Goal: Information Seeking & Learning: Learn about a topic

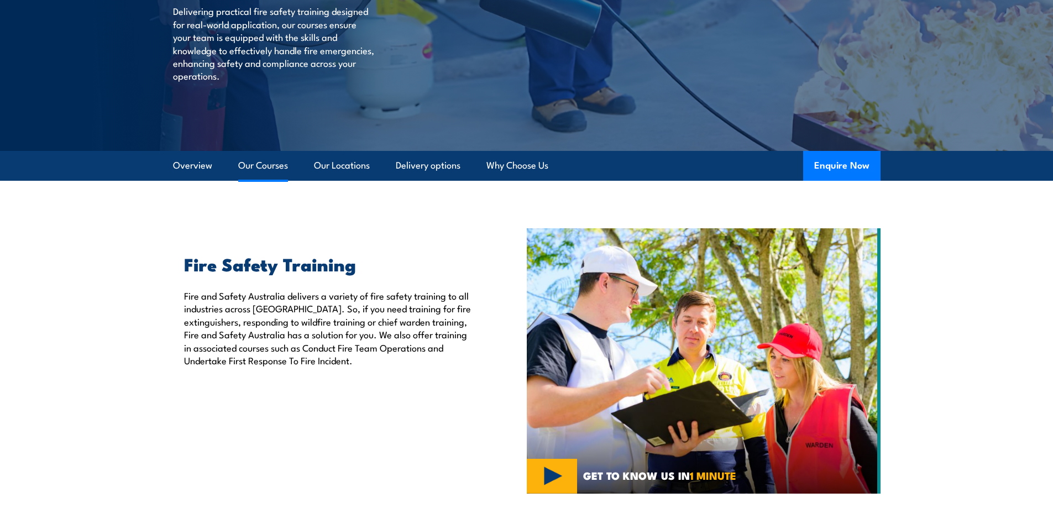
click at [259, 168] on link "Our Courses" at bounding box center [263, 165] width 50 height 29
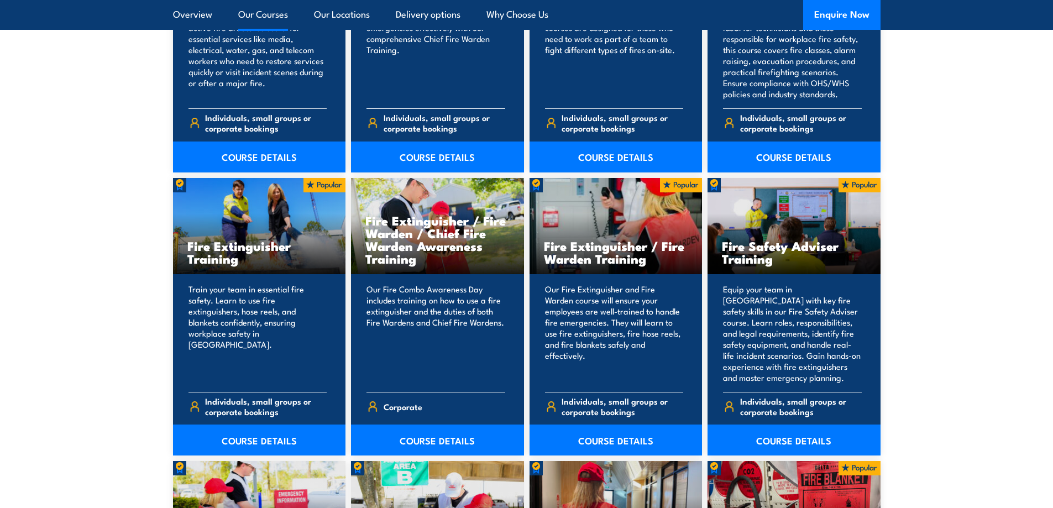
scroll to position [1060, 0]
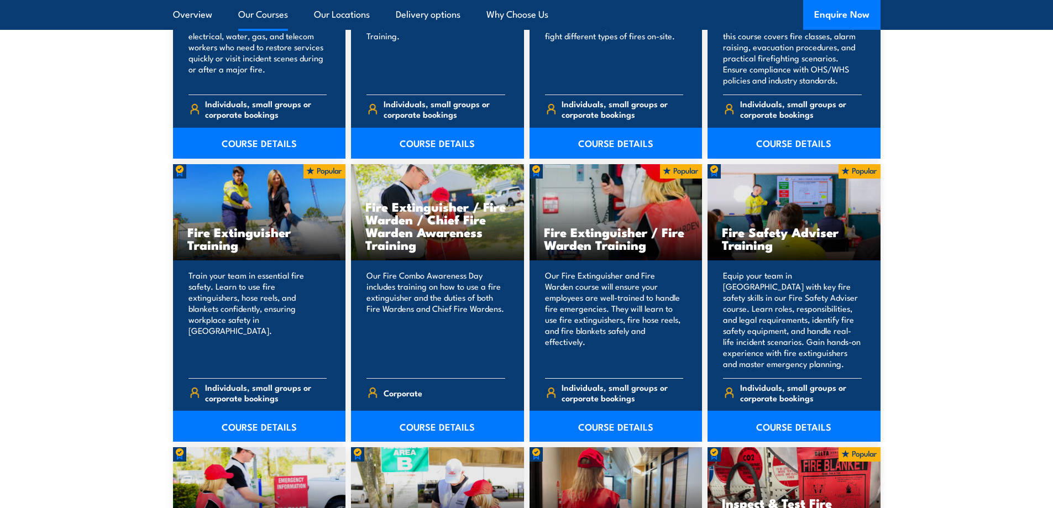
click at [597, 237] on h3 "Fire Extinguisher / Fire Warden Training" at bounding box center [616, 238] width 144 height 25
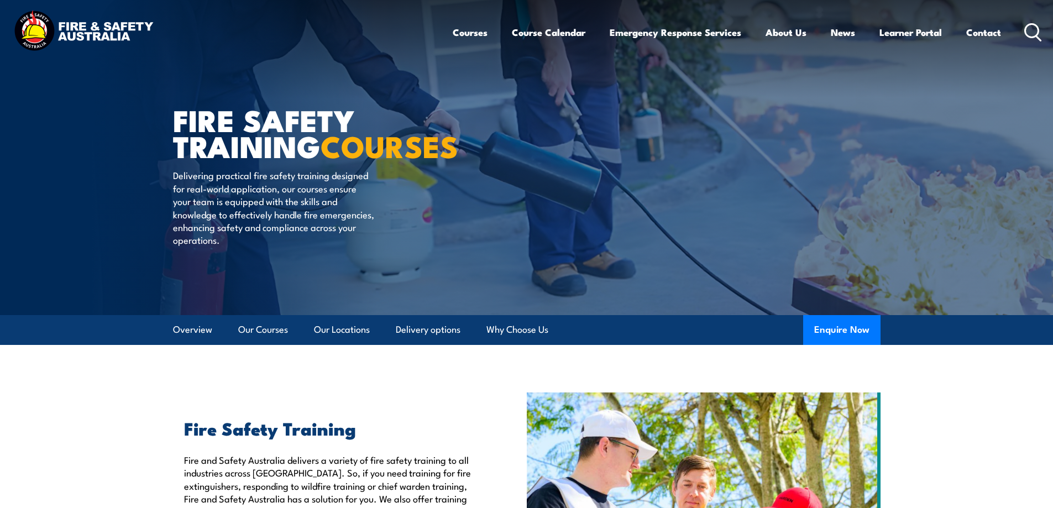
scroll to position [0, 0]
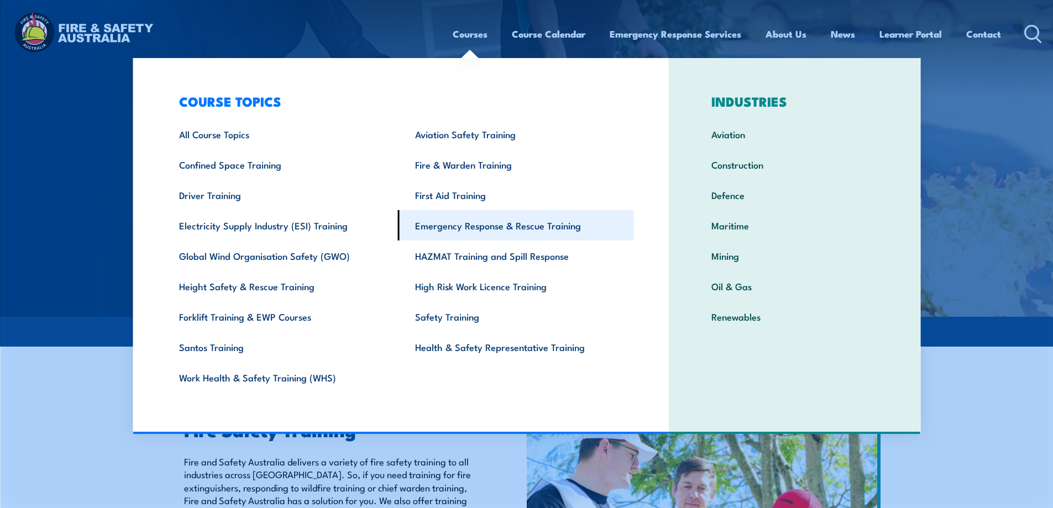
click at [477, 229] on link "Emergency Response & Rescue Training" at bounding box center [516, 225] width 236 height 30
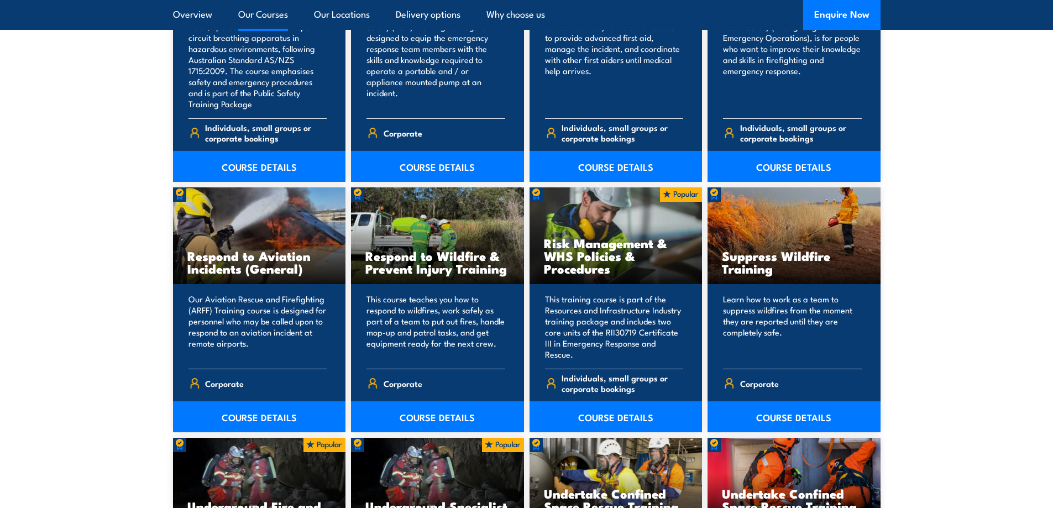
scroll to position [1879, 0]
